Goal: Find specific page/section: Find specific page/section

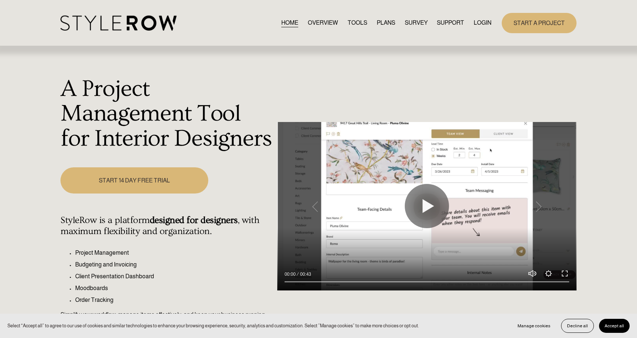
click at [482, 22] on link "LOGIN" at bounding box center [483, 23] width 18 height 10
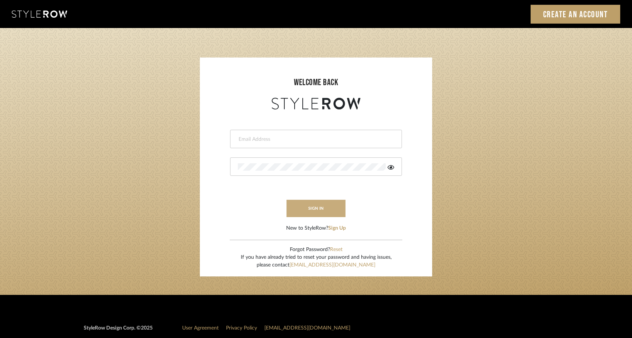
type input "[EMAIL_ADDRESS][DOMAIN_NAME]"
click at [321, 212] on button "sign in" at bounding box center [315, 208] width 59 height 17
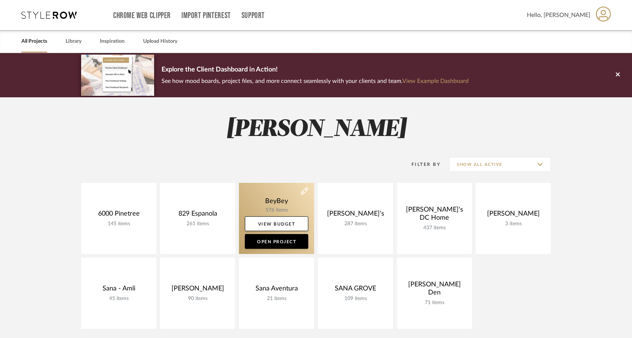
click at [273, 200] on link at bounding box center [276, 218] width 75 height 71
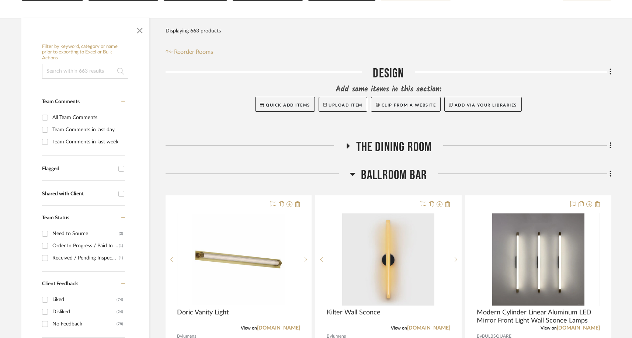
scroll to position [107, 0]
click at [410, 168] on span "BALLROOM BAR" at bounding box center [394, 176] width 66 height 16
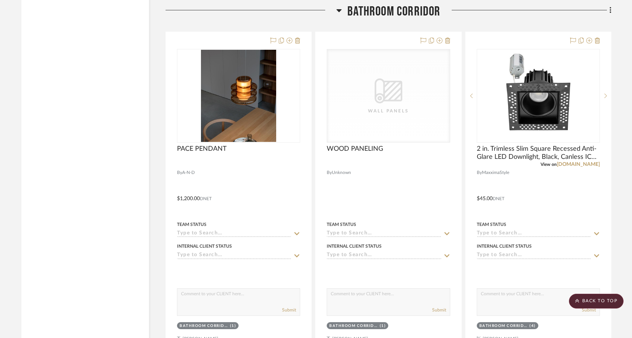
scroll to position [1564, 0]
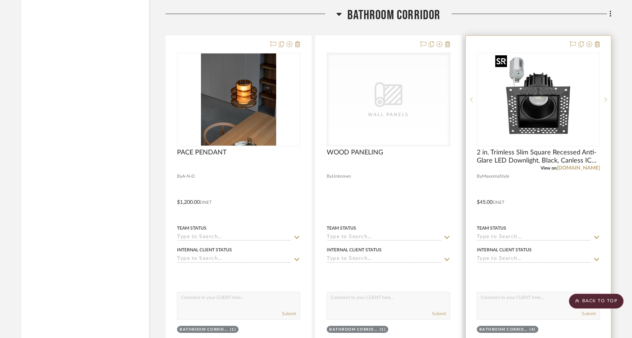
click at [0, 0] on img at bounding box center [0, 0] width 0 height 0
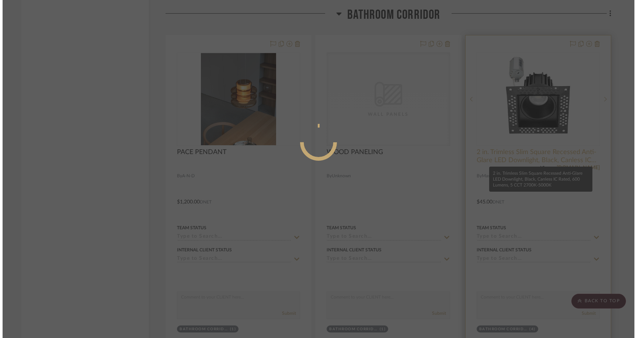
scroll to position [0, 0]
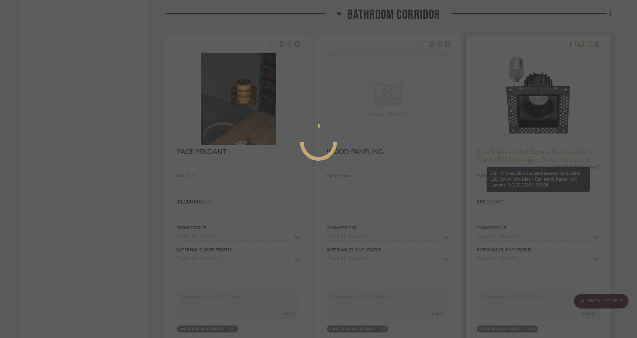
click at [505, 156] on div at bounding box center [318, 169] width 637 height 338
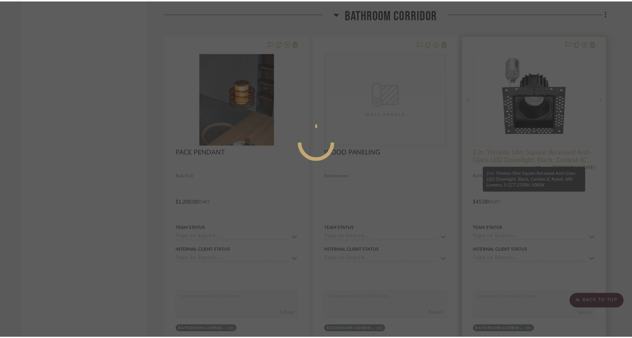
scroll to position [1564, 0]
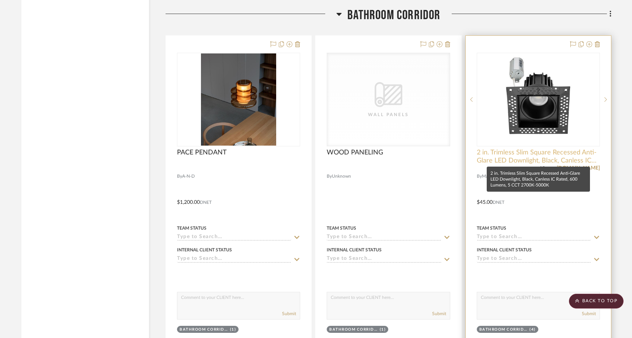
click at [505, 157] on span "2 in. Trimless Slim Square Recessed Anti-Glare LED Downlight, Black, Canless IC…" at bounding box center [538, 157] width 123 height 16
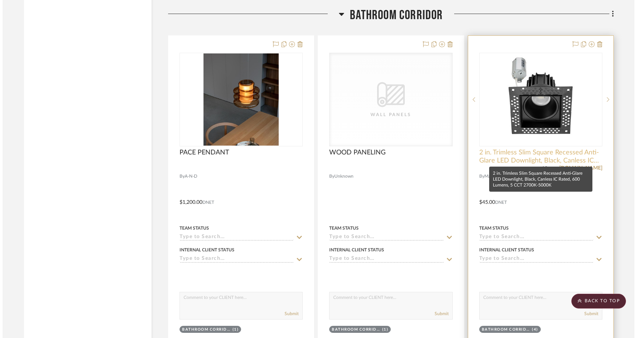
scroll to position [0, 0]
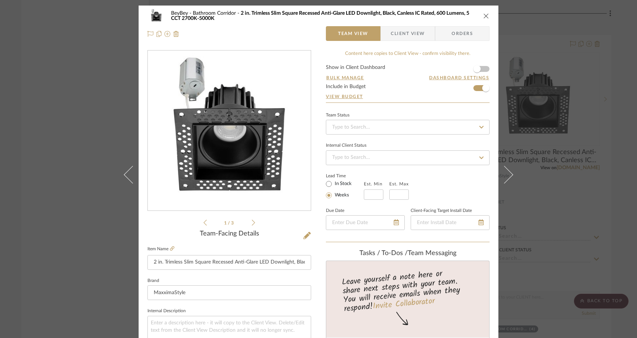
click at [483, 15] on icon "close" at bounding box center [486, 16] width 6 height 6
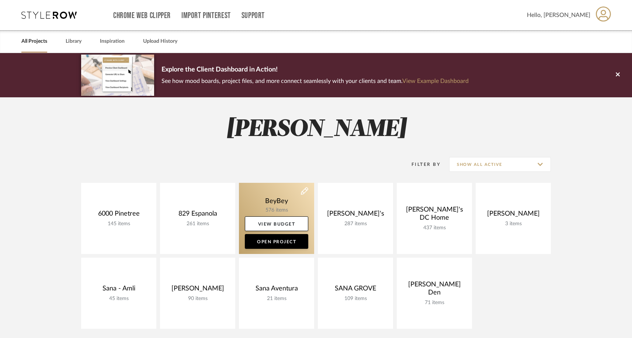
click at [269, 193] on link at bounding box center [276, 218] width 75 height 71
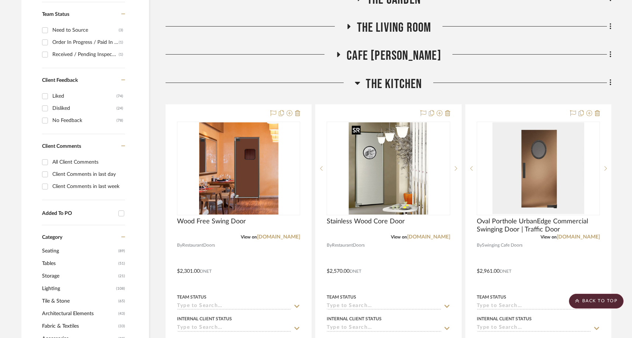
scroll to position [279, 0]
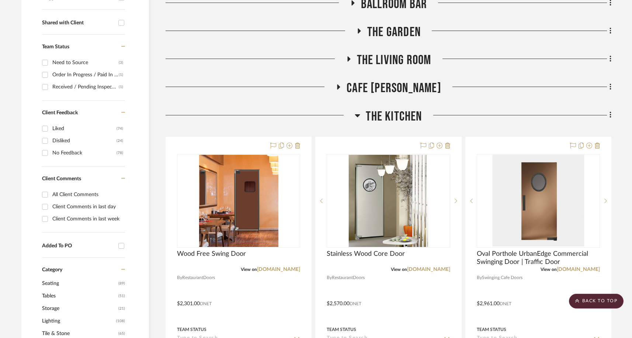
click at [389, 56] on span "The Living Room" at bounding box center [394, 60] width 74 height 16
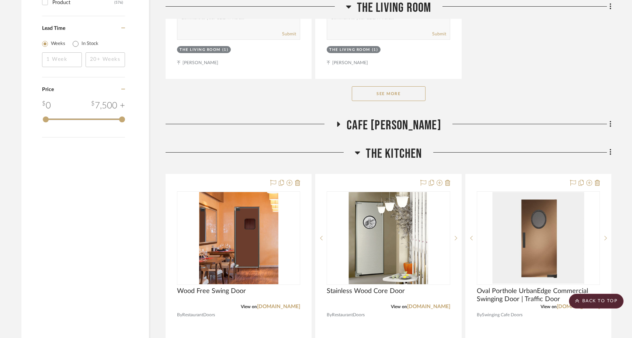
scroll to position [1294, 0]
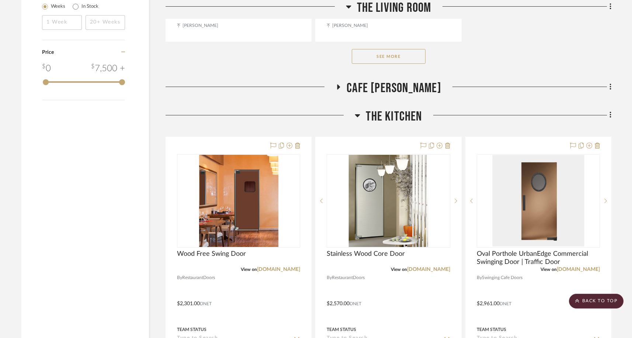
click at [396, 55] on button "See More" at bounding box center [389, 56] width 74 height 15
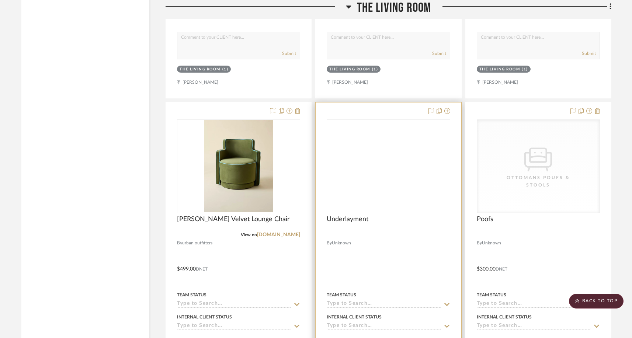
scroll to position [1572, 0]
